Goal: Task Accomplishment & Management: Use online tool/utility

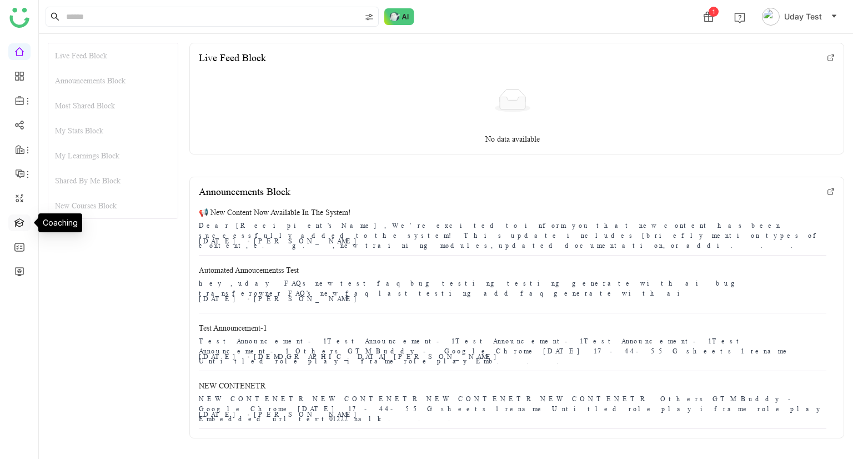
click at [17, 225] on link at bounding box center [19, 221] width 10 height 9
click at [16, 223] on link at bounding box center [19, 221] width 10 height 9
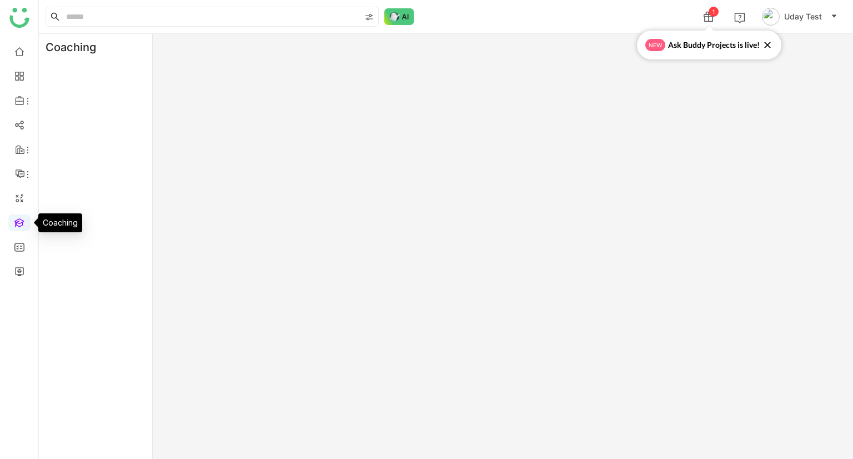
click at [16, 223] on link at bounding box center [19, 221] width 10 height 9
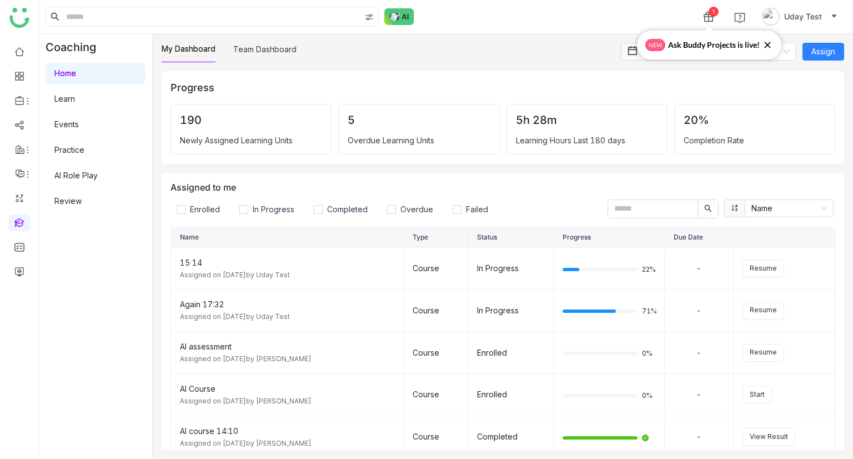
click at [85, 171] on link "AI Role Play" at bounding box center [75, 175] width 43 height 9
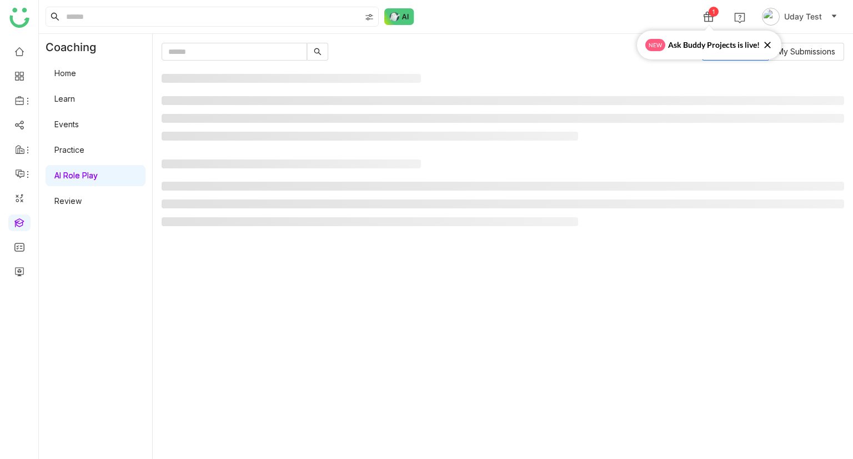
click at [85, 171] on link "AI Role Play" at bounding box center [75, 175] width 43 height 9
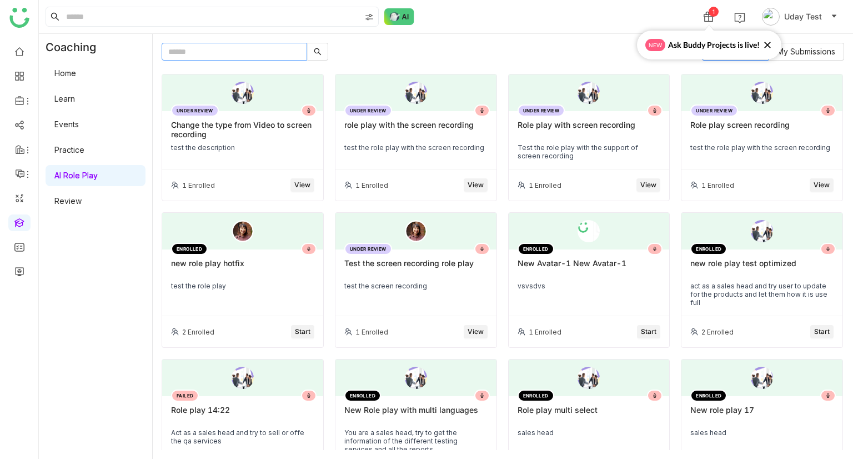
click at [254, 45] on input "text" at bounding box center [235, 52] width 146 height 18
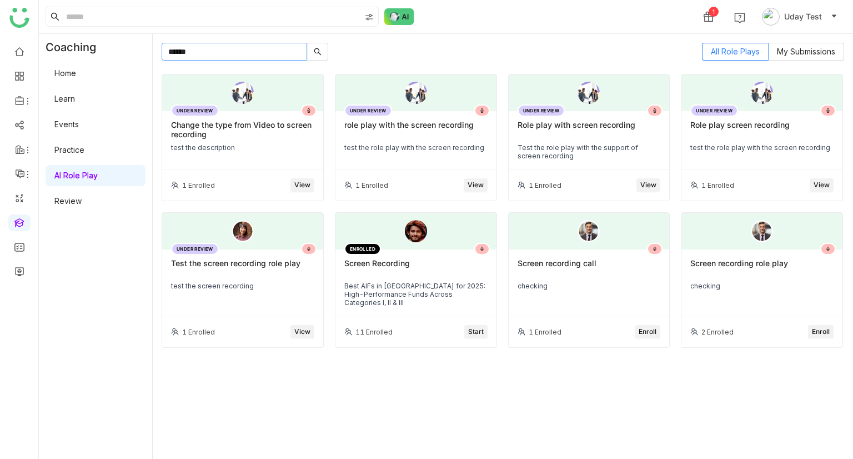
type input "******"
click at [569, 273] on div "Screen recording call" at bounding box center [589, 267] width 143 height 19
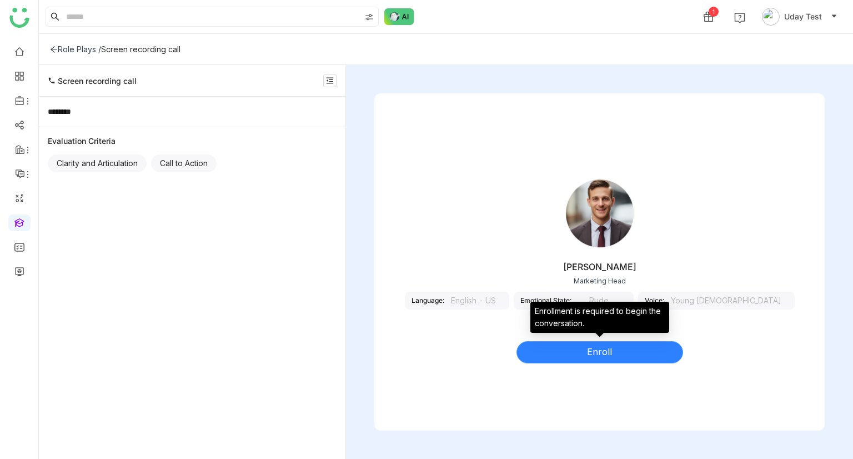
click at [566, 354] on button "Enroll" at bounding box center [600, 352] width 167 height 22
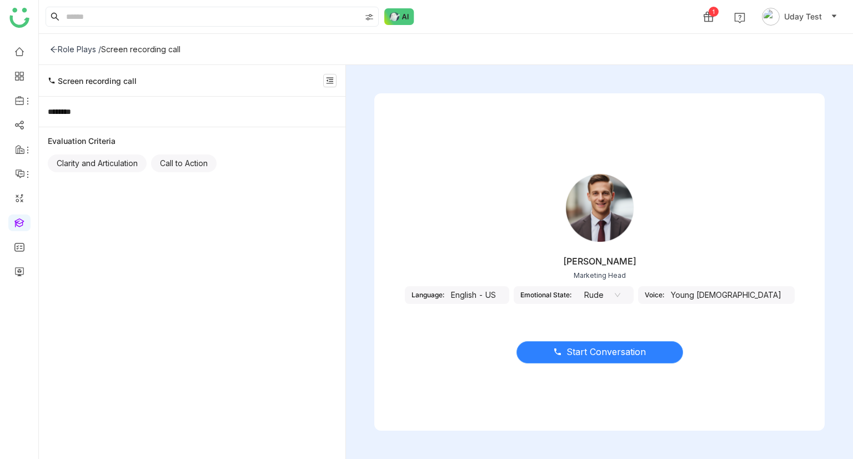
click at [559, 347] on icon at bounding box center [557, 351] width 9 height 9
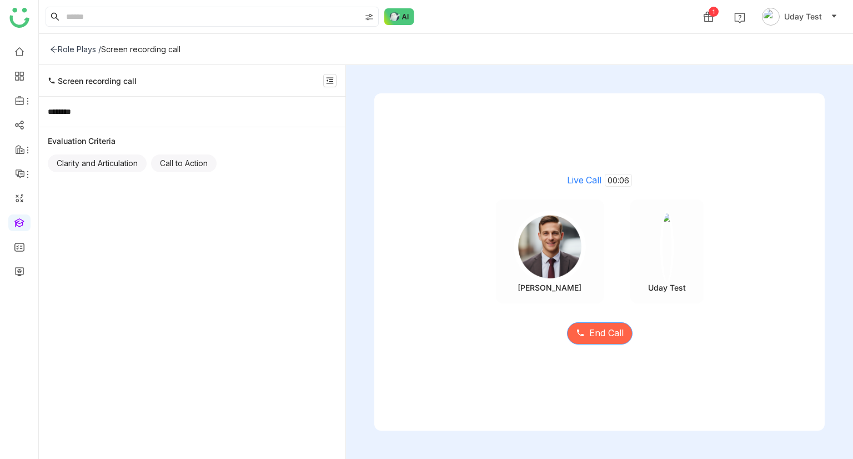
click at [609, 337] on span "End Call" at bounding box center [606, 333] width 34 height 14
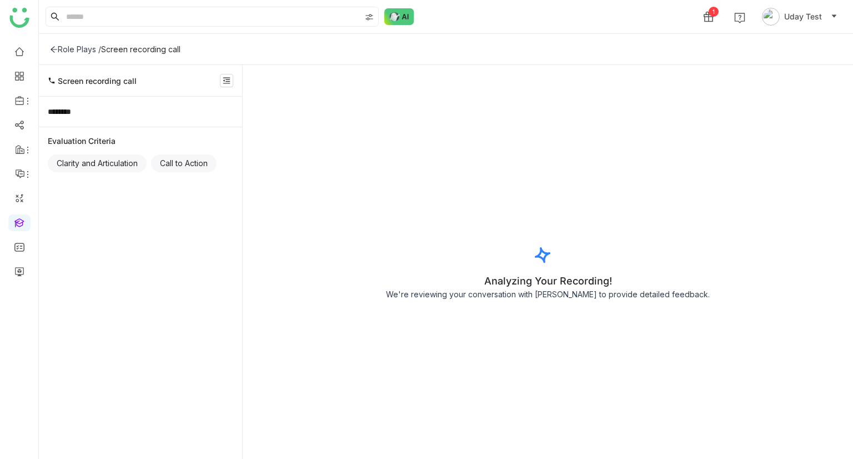
click at [51, 43] on div "Role Plays / Screen recording call" at bounding box center [446, 49] width 814 height 31
click at [56, 48] on icon at bounding box center [54, 50] width 8 height 8
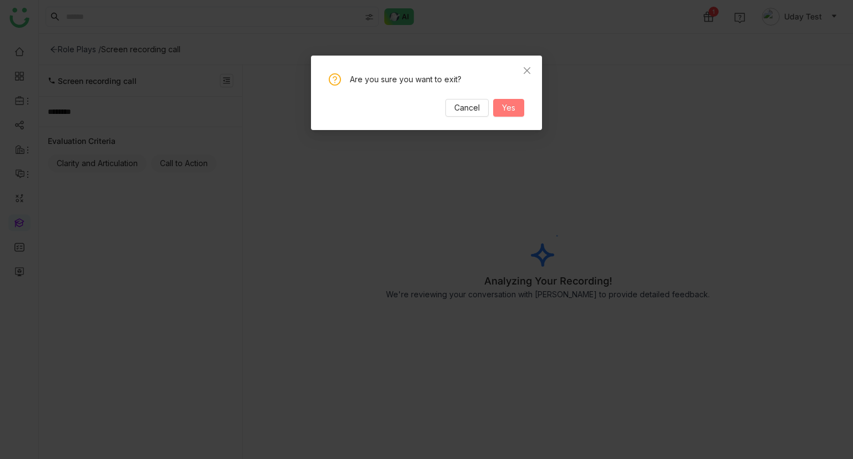
click at [513, 104] on span "Yes" at bounding box center [508, 108] width 13 height 12
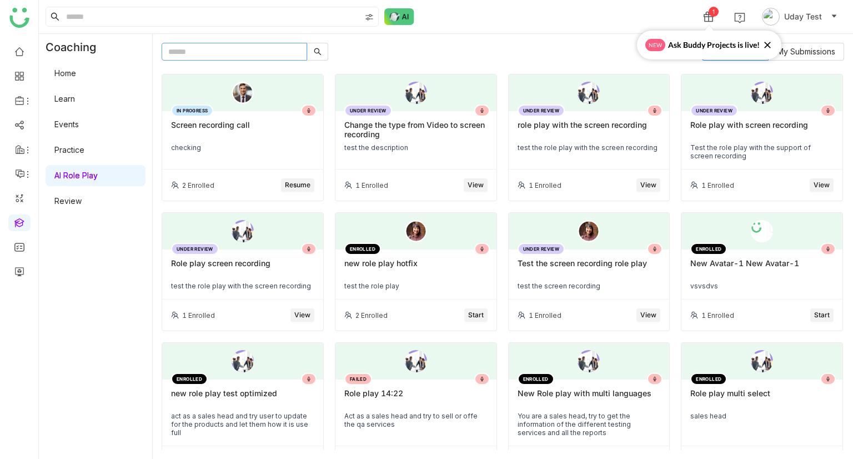
click at [253, 58] on input "text" at bounding box center [235, 52] width 146 height 18
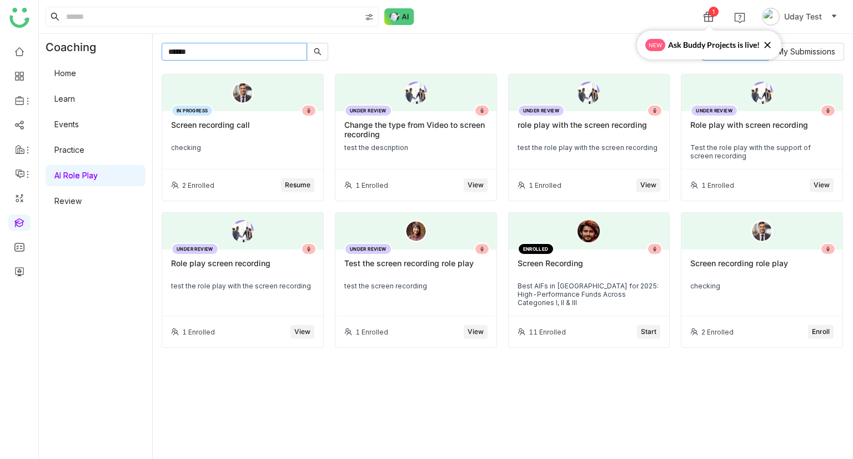
type input "******"
